Goal: Task Accomplishment & Management: Use online tool/utility

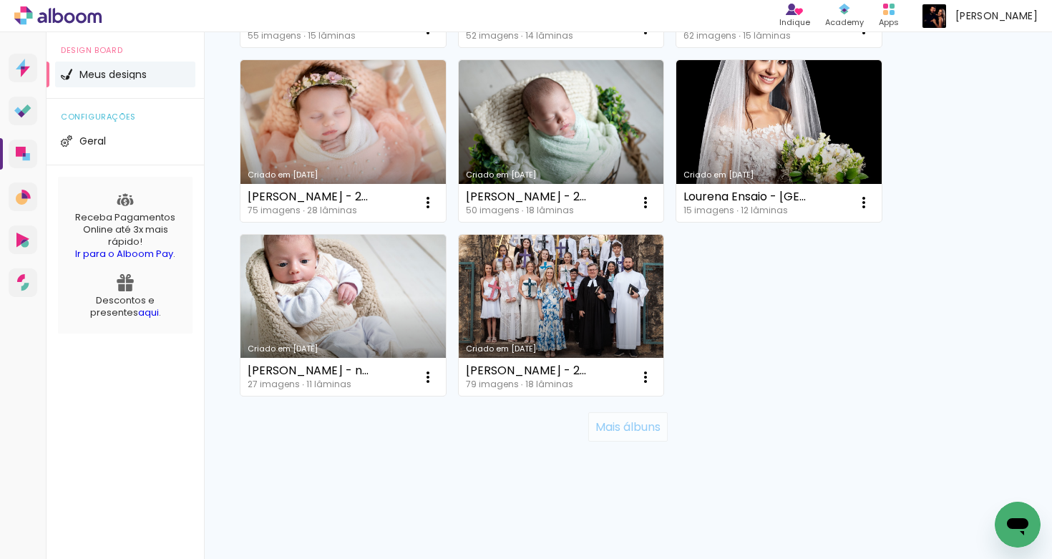
click at [0, 0] on slot "Mais álbuns" at bounding box center [0, 0] width 0 height 0
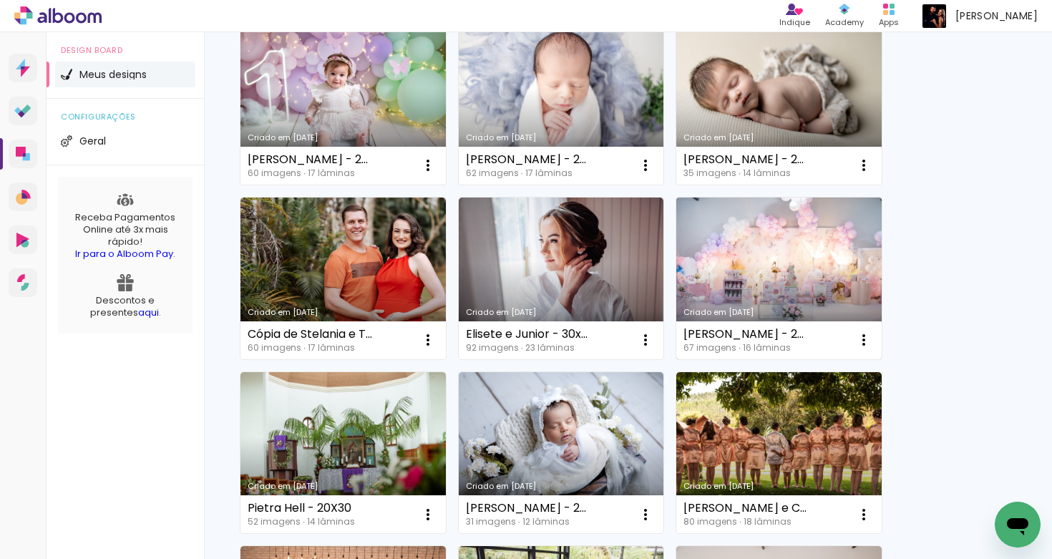
scroll to position [1743, 0]
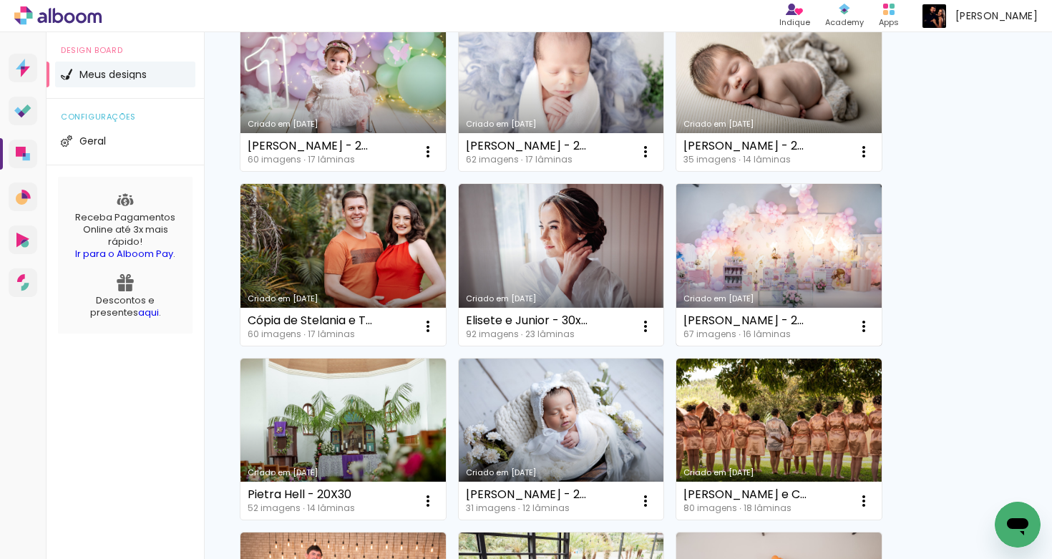
click at [808, 256] on link "Criado em [DATE]" at bounding box center [778, 265] width 205 height 162
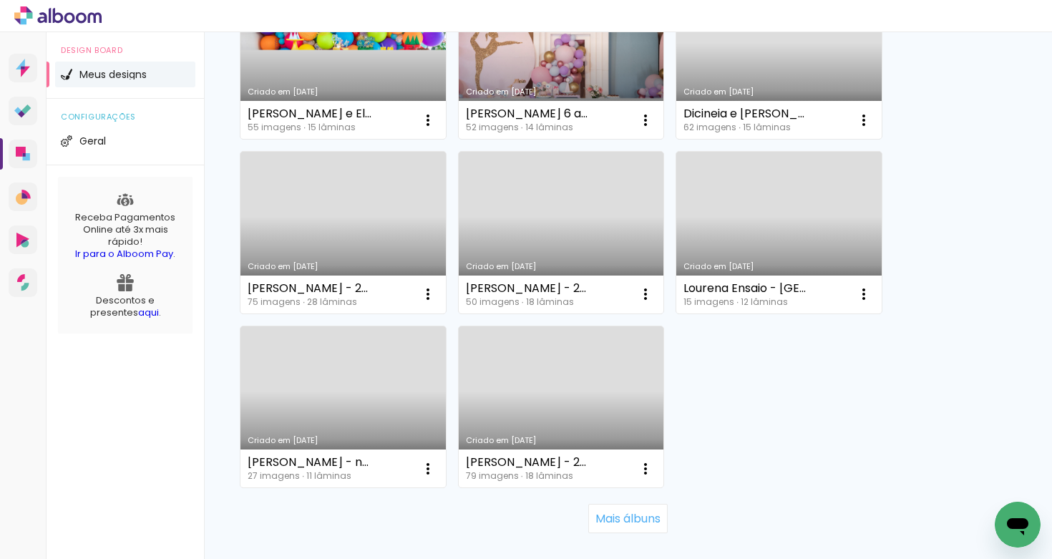
scroll to position [1255, 0]
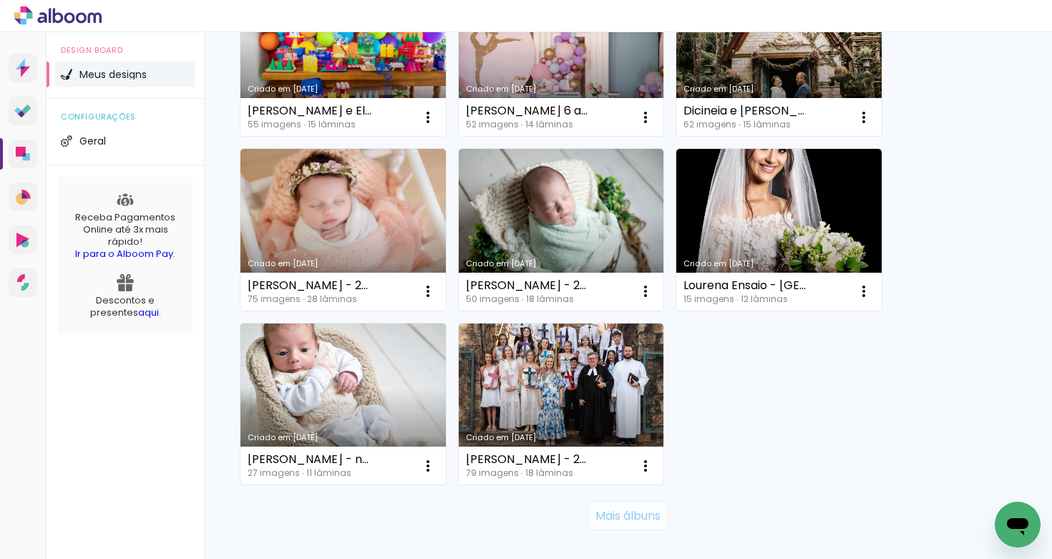
click at [0, 0] on slot "Mais álbuns" at bounding box center [0, 0] width 0 height 0
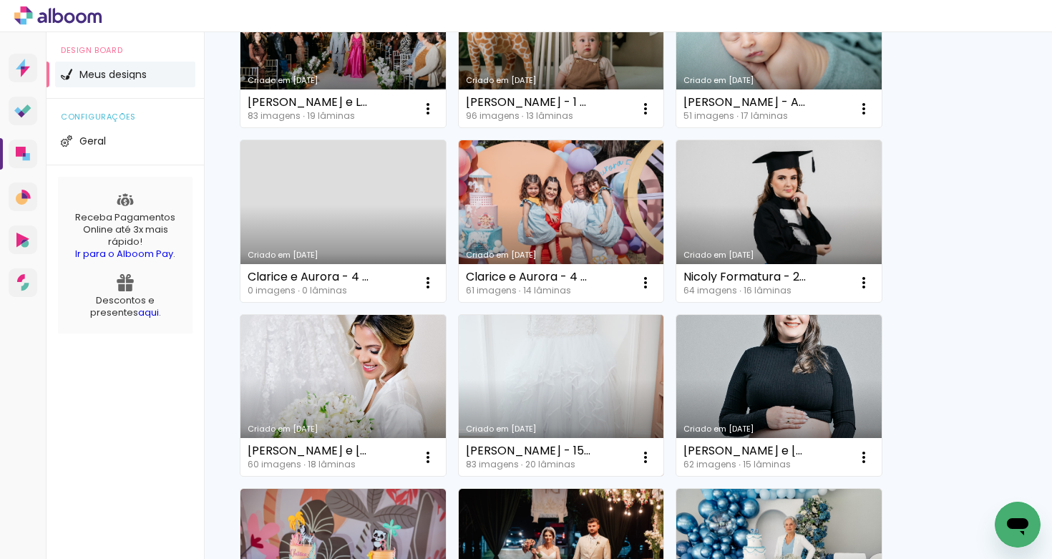
scroll to position [398, 0]
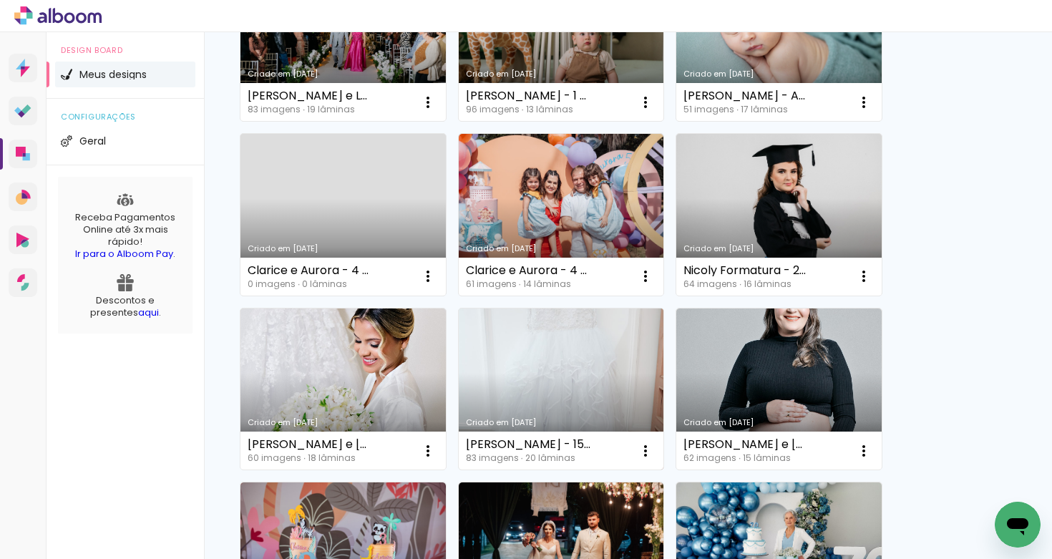
click at [506, 394] on link "Criado em [DATE]" at bounding box center [561, 389] width 205 height 162
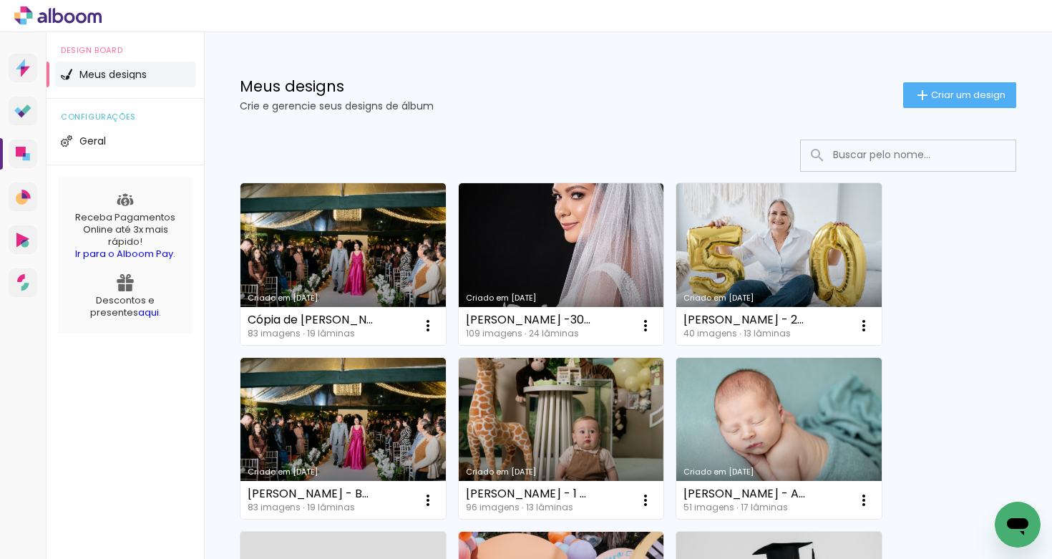
click at [840, 150] on input at bounding box center [928, 154] width 204 height 29
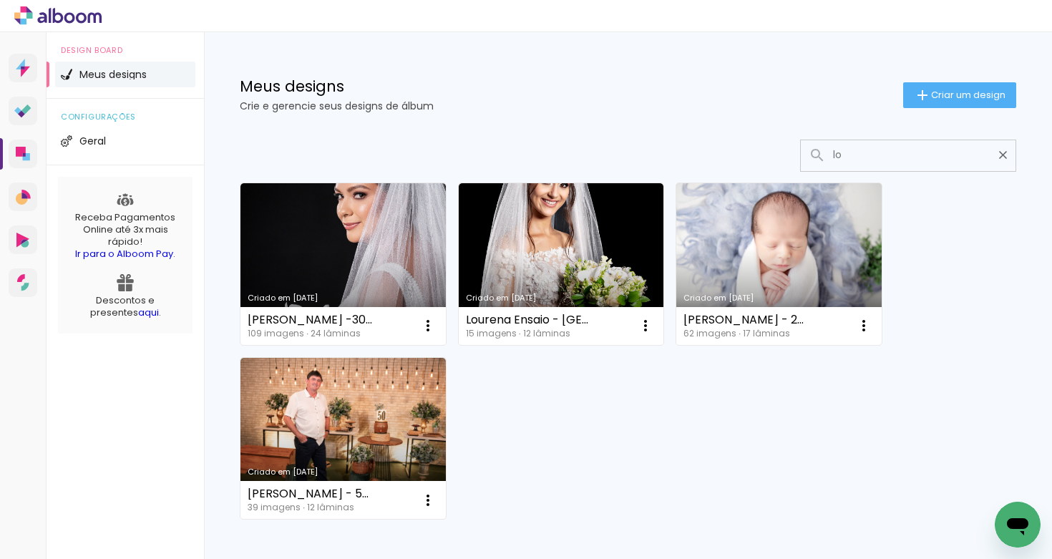
type input "lou"
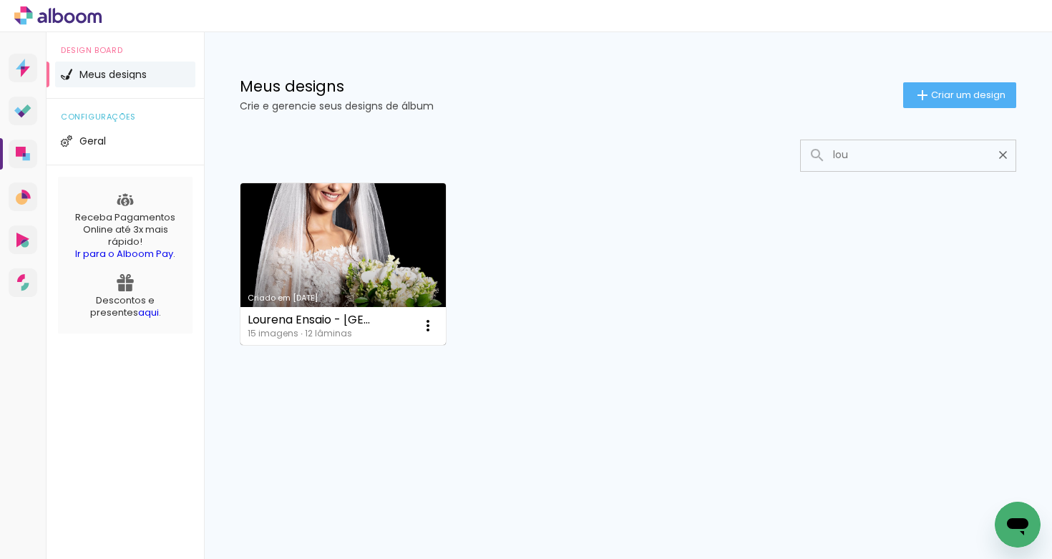
click at [417, 251] on link "Criado em [DATE]" at bounding box center [342, 264] width 205 height 162
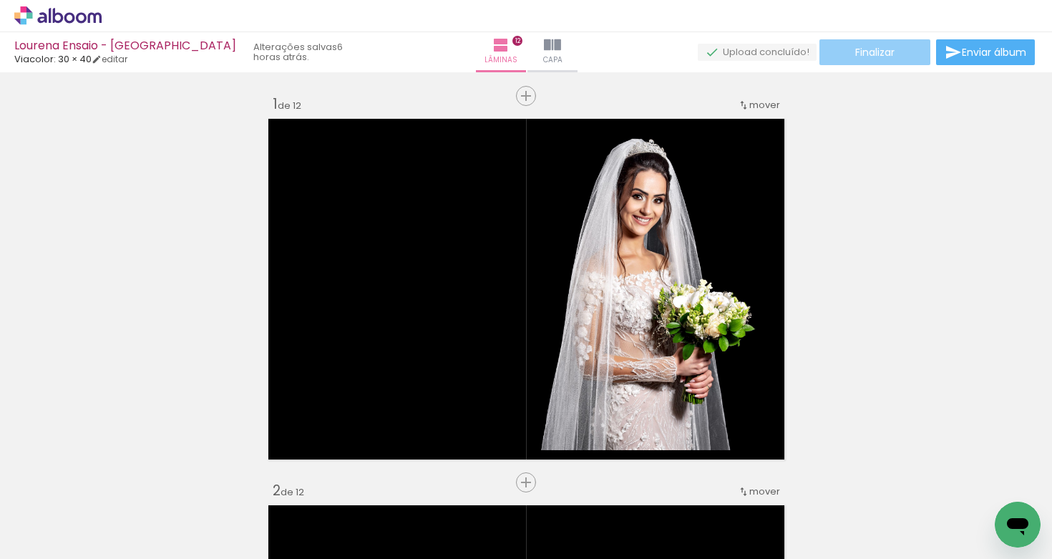
click at [898, 55] on paper-button "Finalizar" at bounding box center [875, 52] width 111 height 26
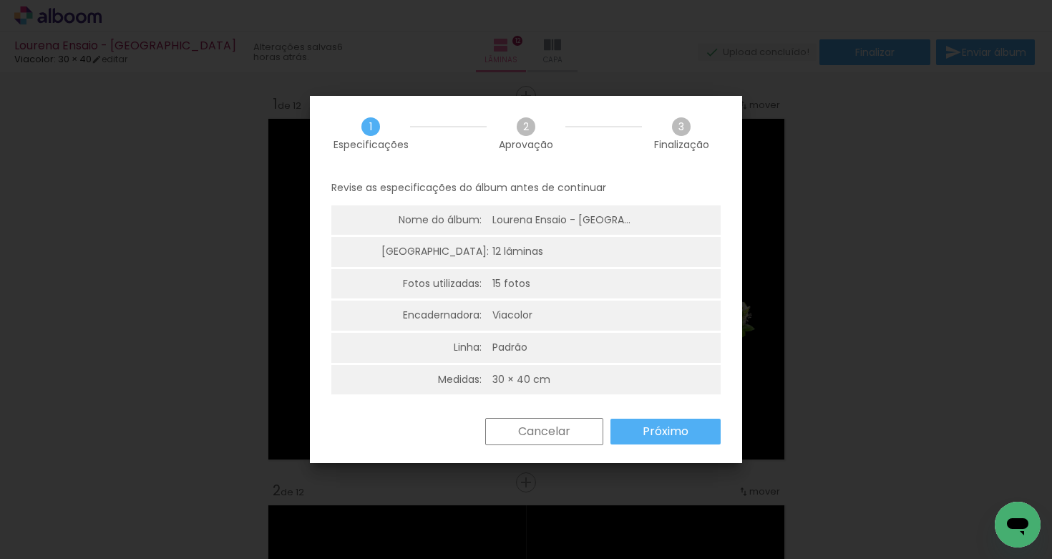
click at [0, 0] on slot "Próximo" at bounding box center [0, 0] width 0 height 0
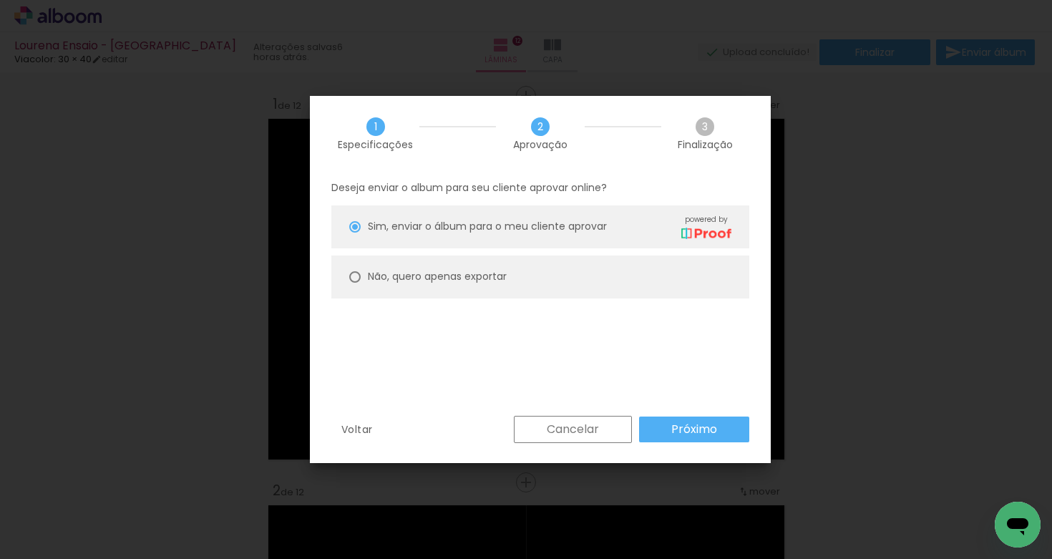
click at [576, 273] on paper-radio-button "Não, quero apenas exportar" at bounding box center [540, 277] width 418 height 43
type paper-radio-button "on"
click at [0, 0] on slot "Próximo" at bounding box center [0, 0] width 0 height 0
type input "Alta, 300 DPI"
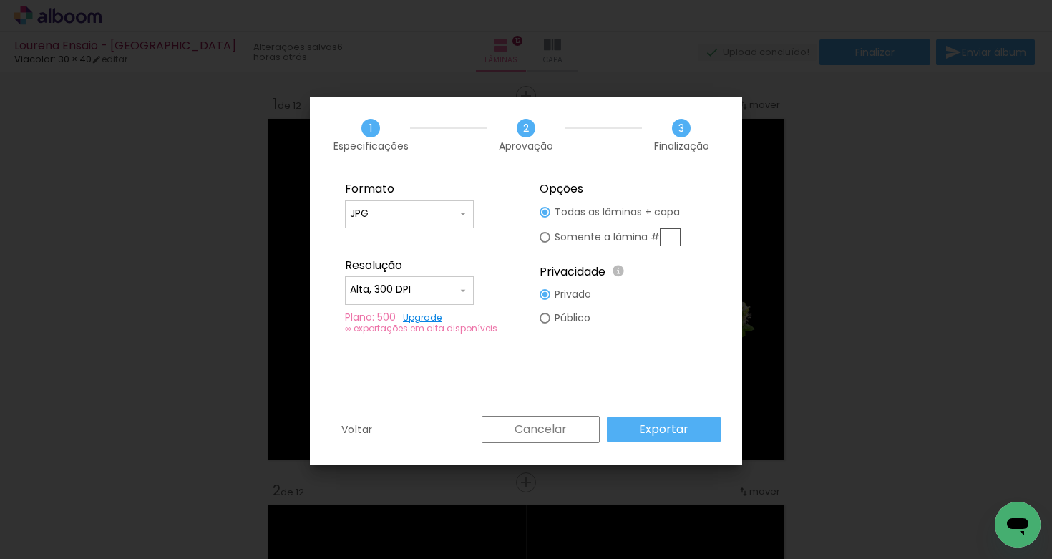
click at [682, 444] on div "Voltar Cancelar Exportar" at bounding box center [526, 440] width 432 height 49
click at [0, 0] on slot "Exportar" at bounding box center [0, 0] width 0 height 0
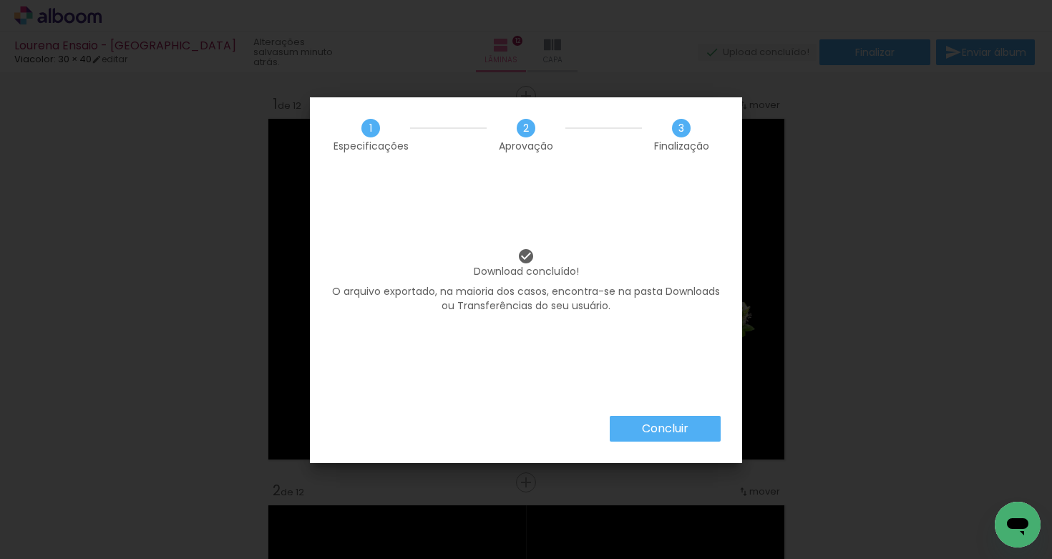
click at [0, 0] on slot "Concluir" at bounding box center [0, 0] width 0 height 0
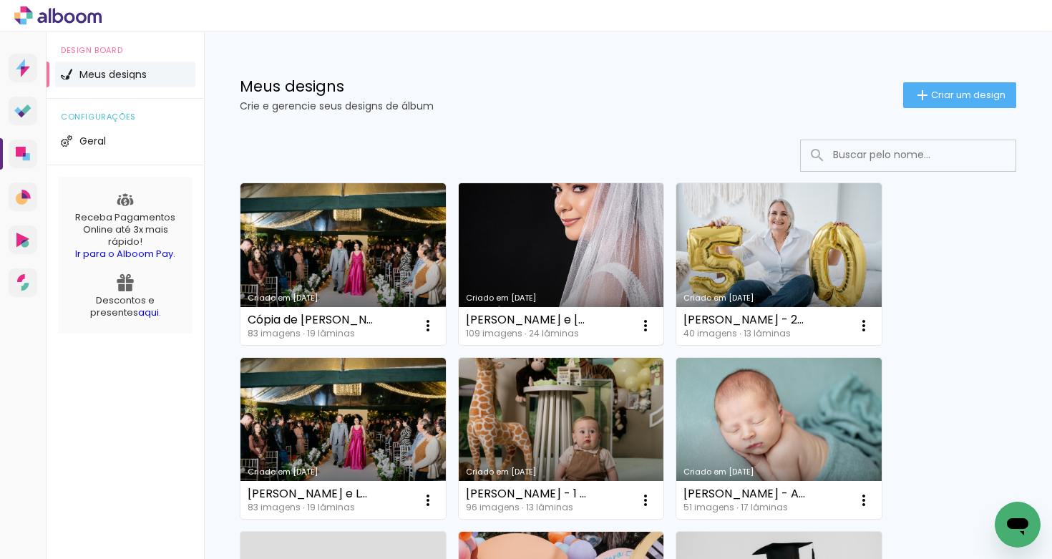
click at [539, 267] on link "Criado em [DATE]" at bounding box center [561, 264] width 205 height 162
